Goal: Transaction & Acquisition: Obtain resource

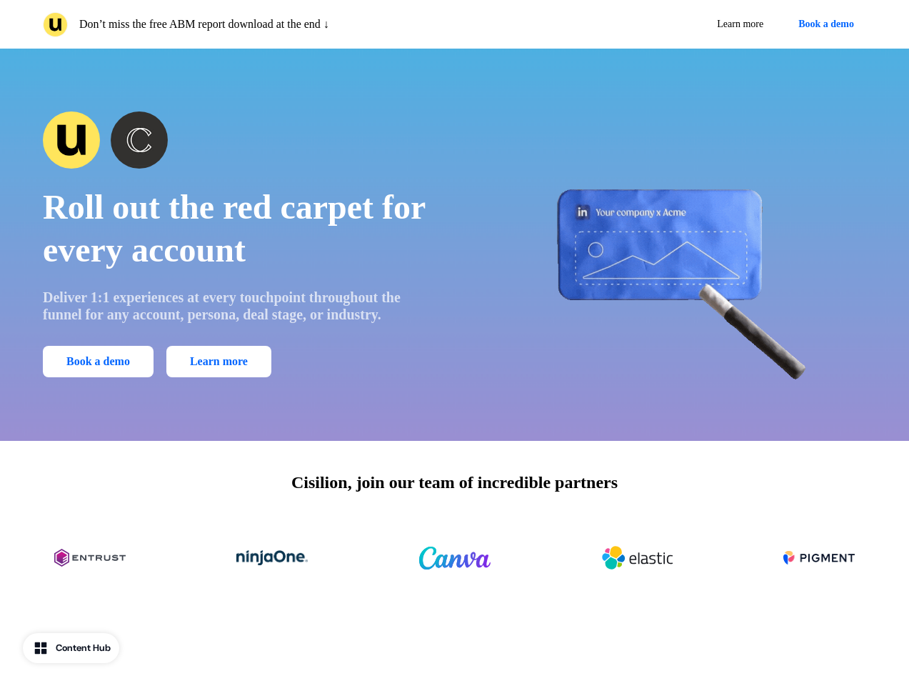
click at [454, 24] on div "Don’t miss the free ABM report download at the end ↓ Learn more Book a demo" at bounding box center [454, 24] width 909 height 49
click at [246, 24] on p "Don’t miss the free ABM report download at the end ↓" at bounding box center [204, 24] width 250 height 17
click at [664, 24] on div "Learn more Book a demo" at bounding box center [664, 24] width 406 height 26
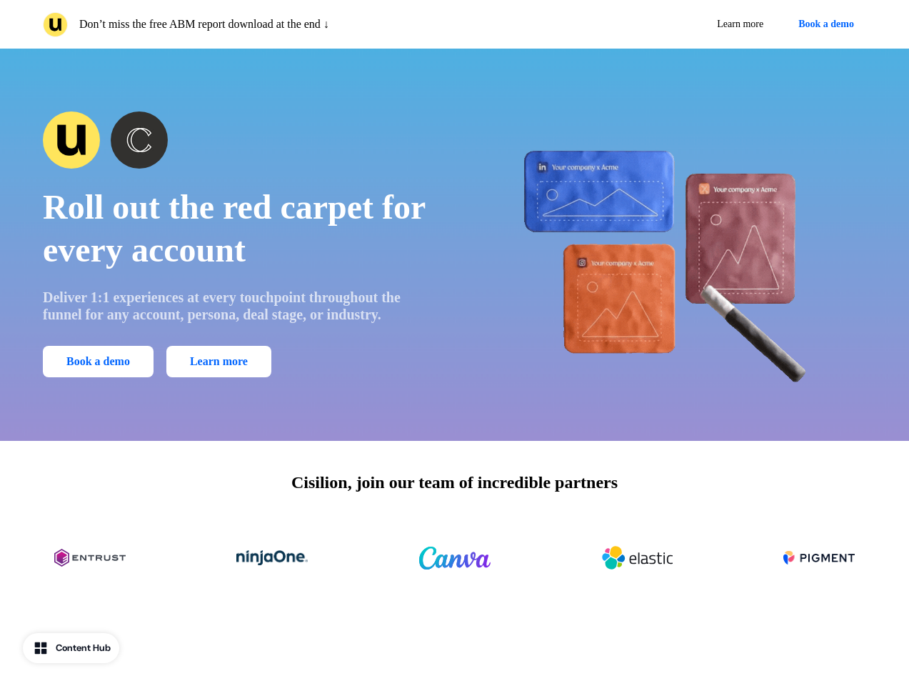
click at [824, 24] on button "Book a demo" at bounding box center [827, 24] width 80 height 26
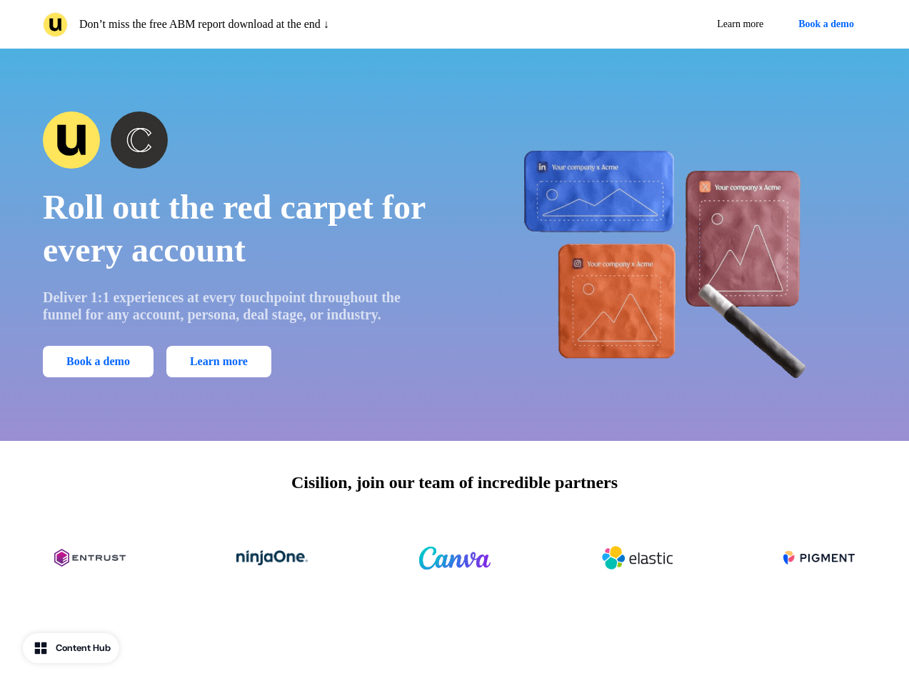
click at [454, 244] on div "Roll out the red carpet for every account Deliver 1:1 experiences at every touc…" at bounding box center [454, 245] width 909 height 392
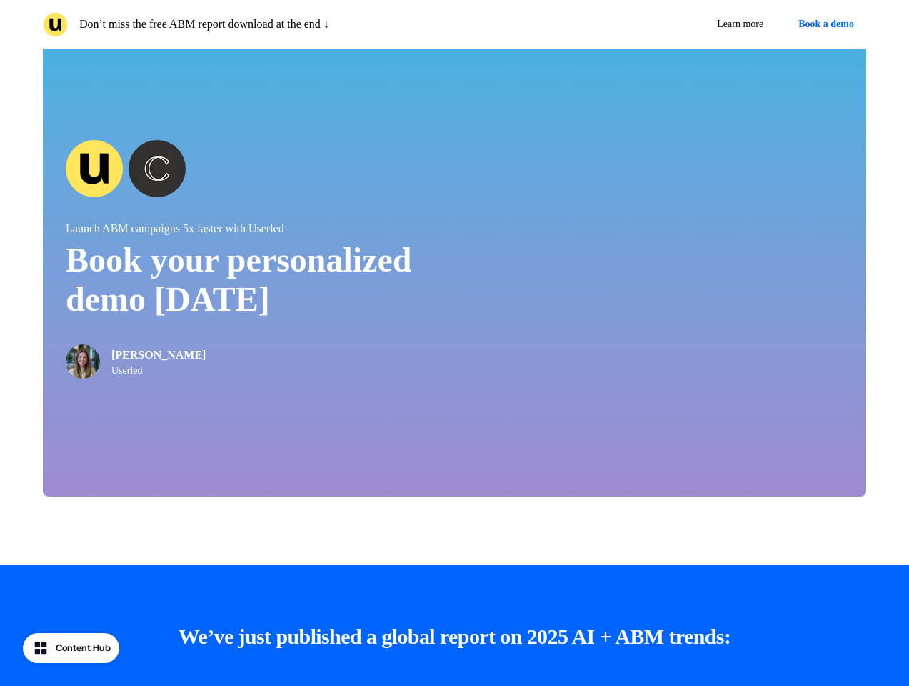
click at [101, 361] on div "[PERSON_NAME] Userled" at bounding box center [260, 349] width 389 height 57
click at [454, 558] on div at bounding box center [454, 542] width 909 height 46
